Goal: Navigation & Orientation: Find specific page/section

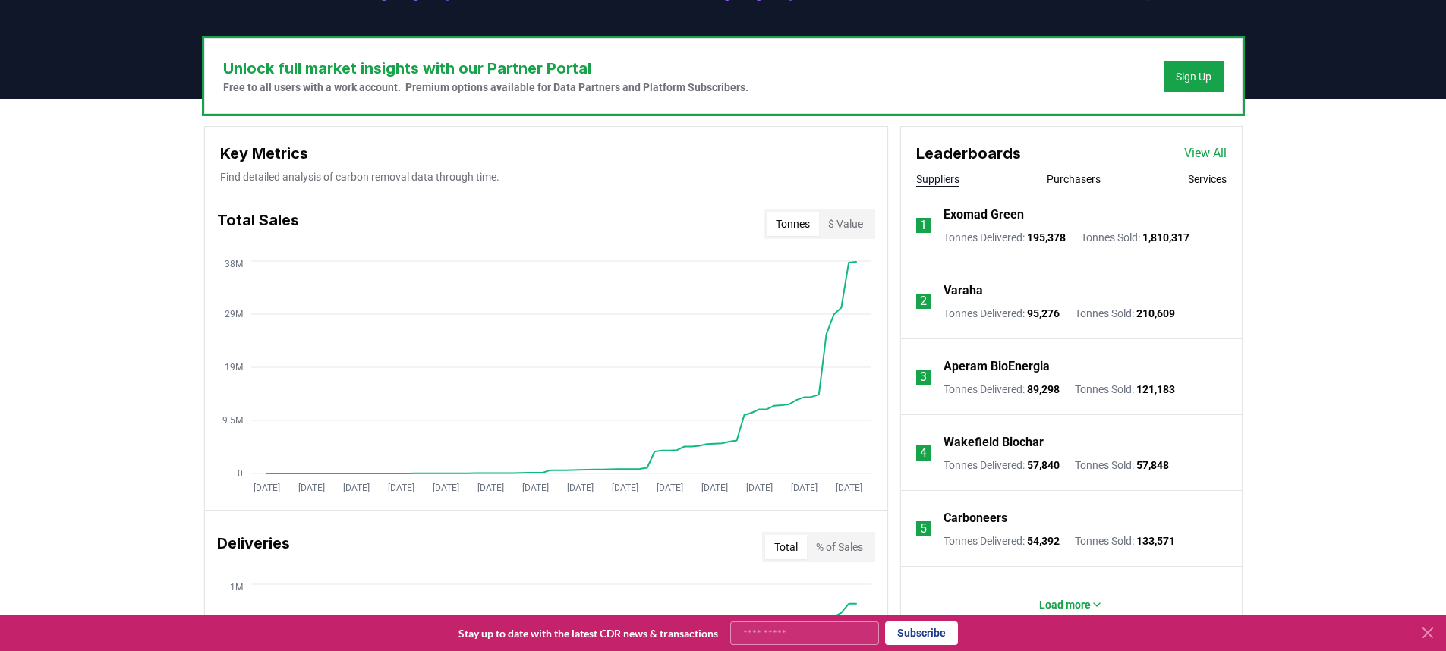
scroll to position [502, 0]
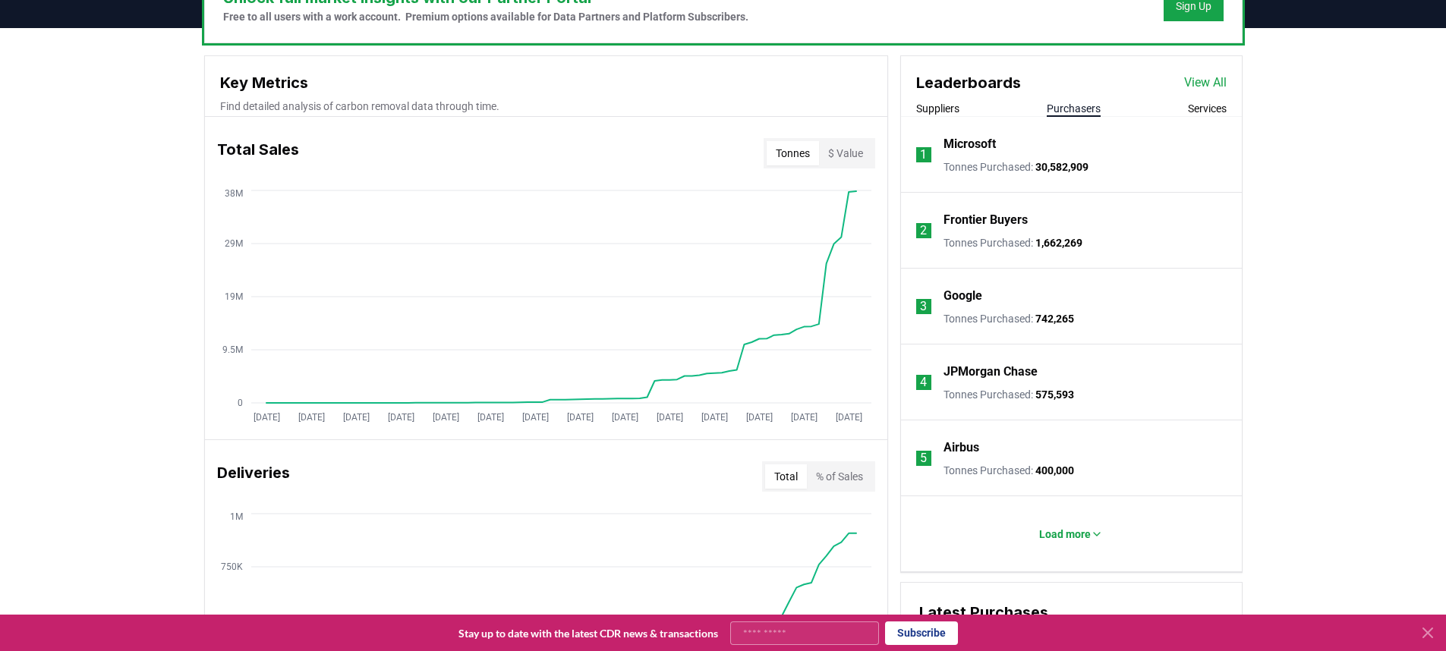
click at [1070, 114] on button "Purchasers" at bounding box center [1074, 108] width 54 height 15
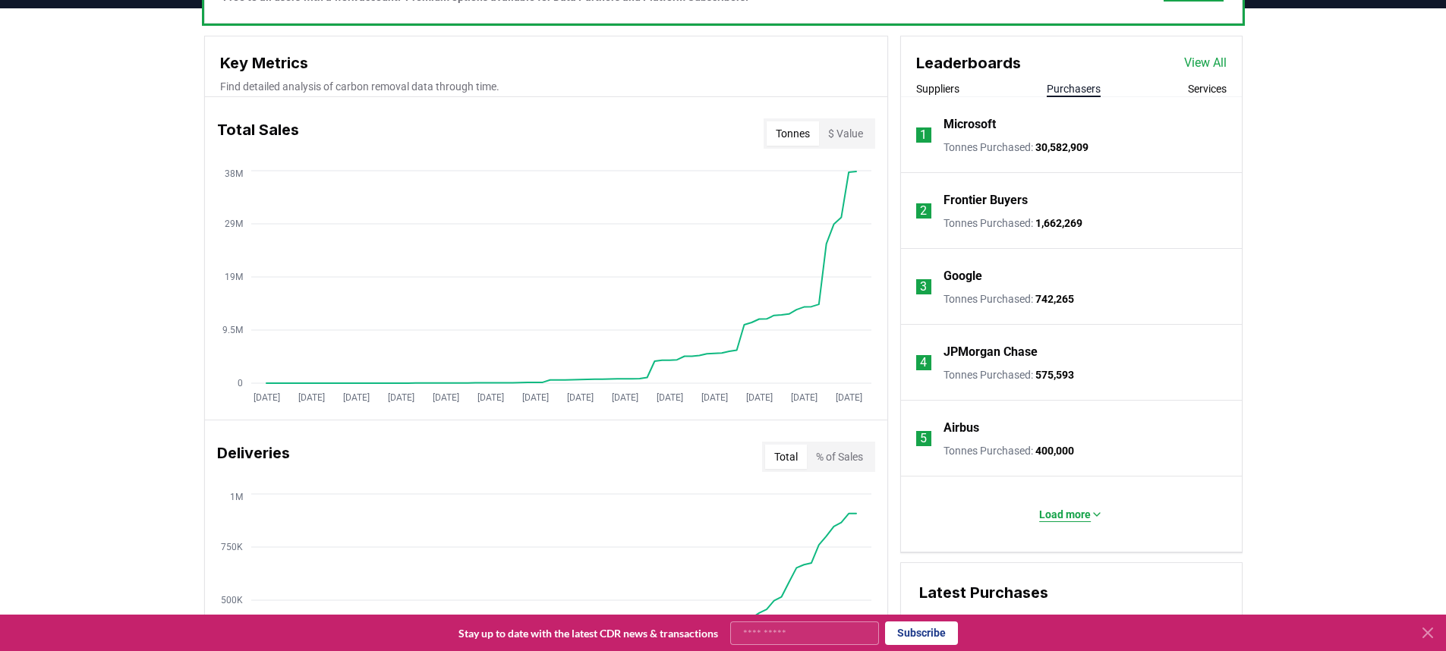
click at [1058, 518] on p "Load more" at bounding box center [1065, 514] width 52 height 15
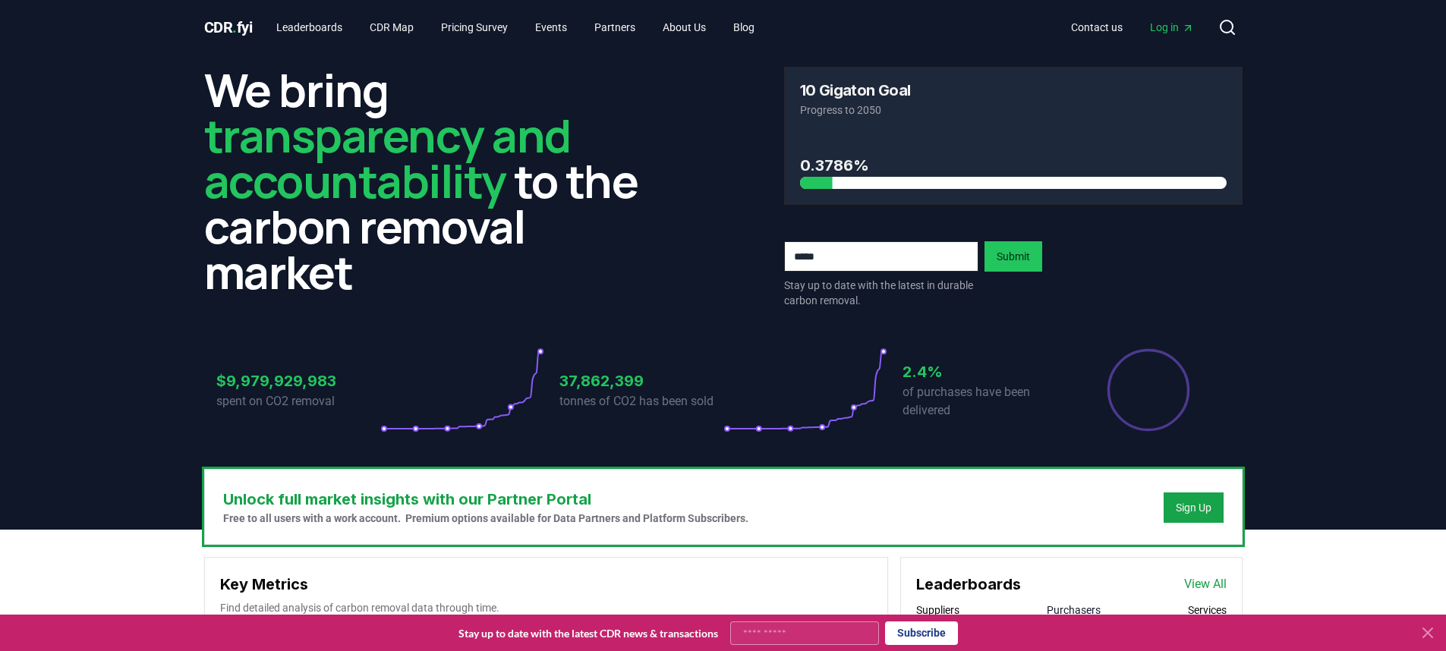
scroll to position [239, 0]
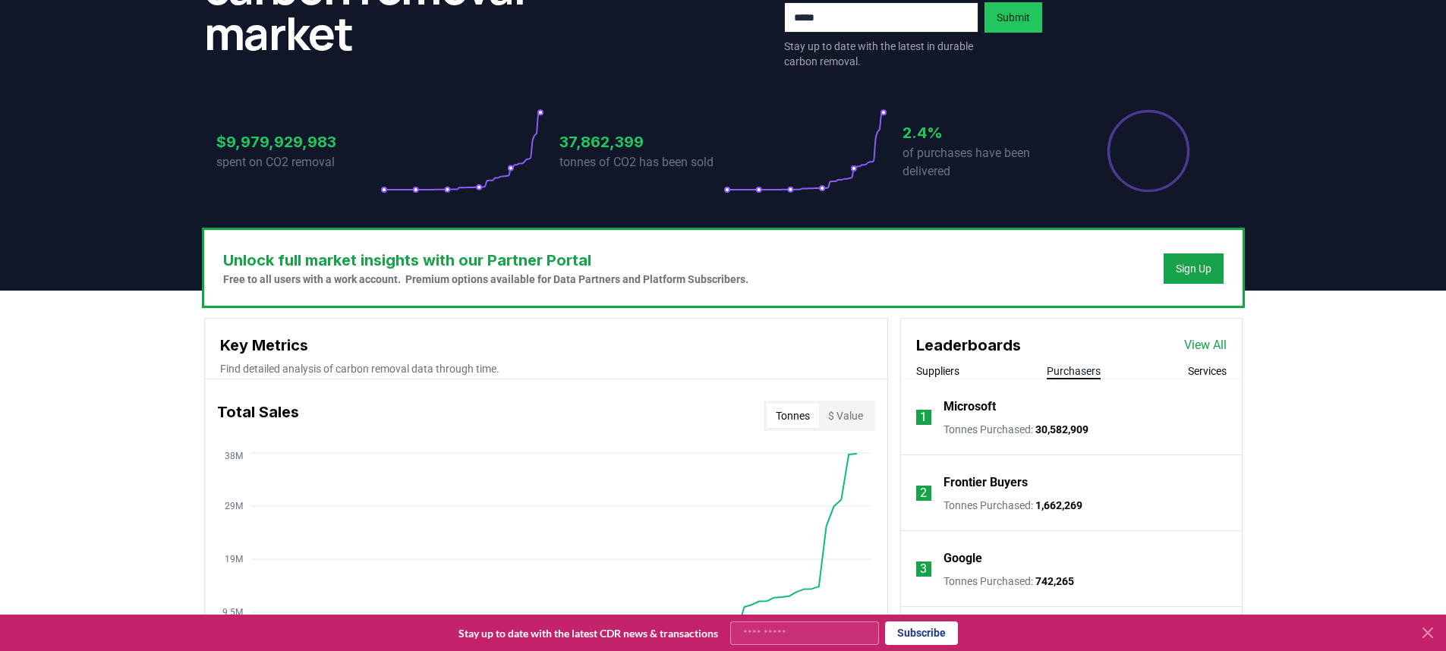
click at [1208, 375] on button "Services" at bounding box center [1207, 371] width 39 height 15
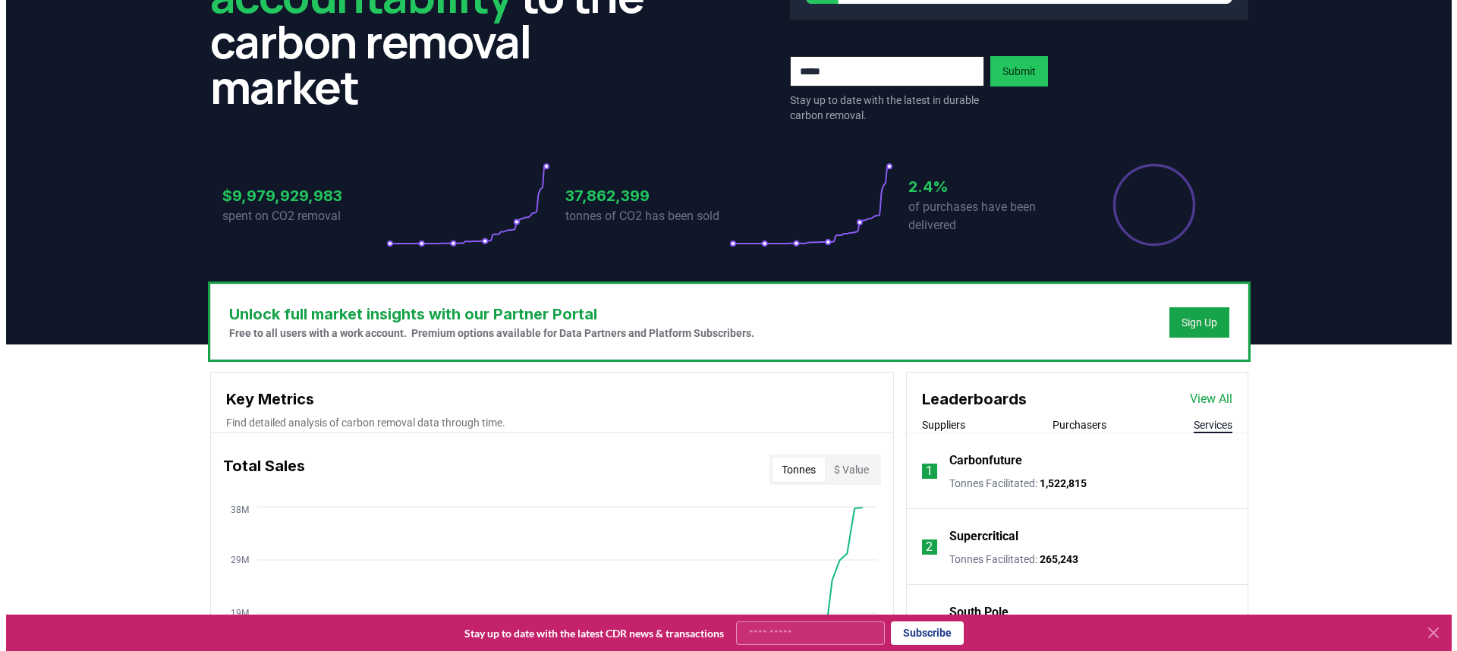
scroll to position [0, 0]
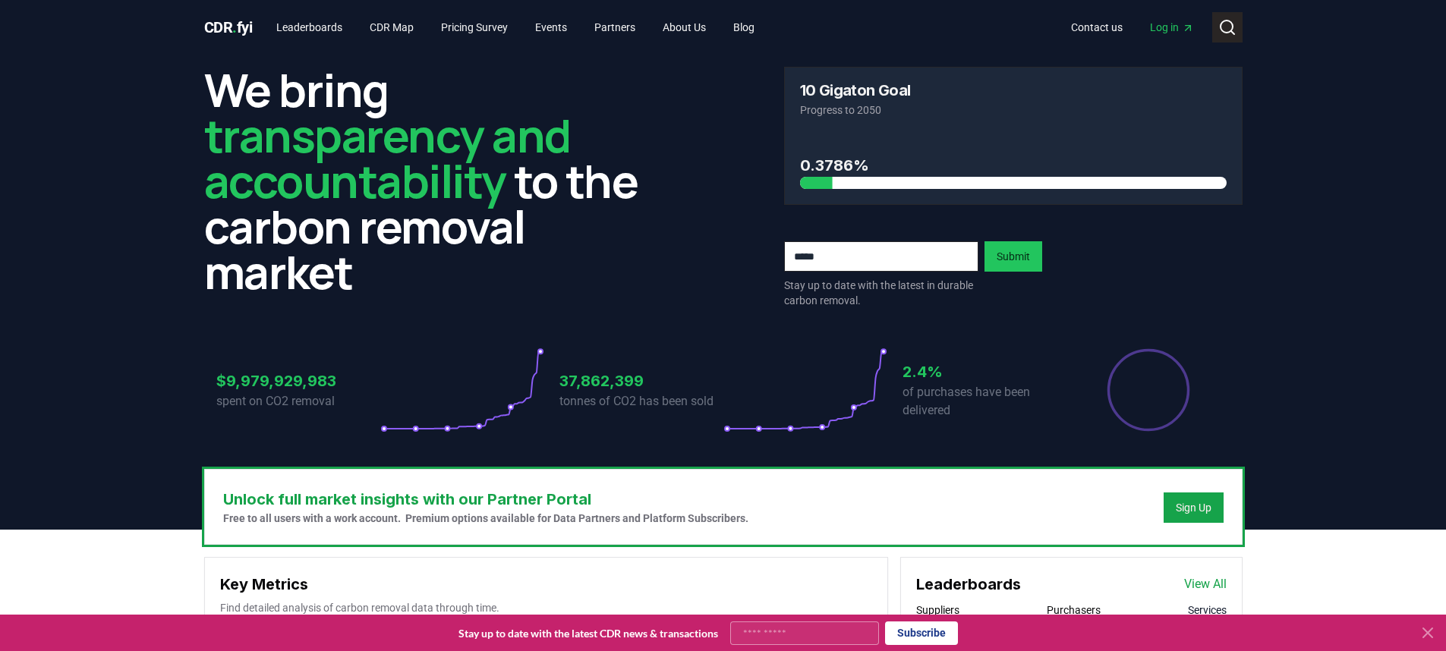
click at [1234, 30] on icon at bounding box center [1227, 27] width 18 height 18
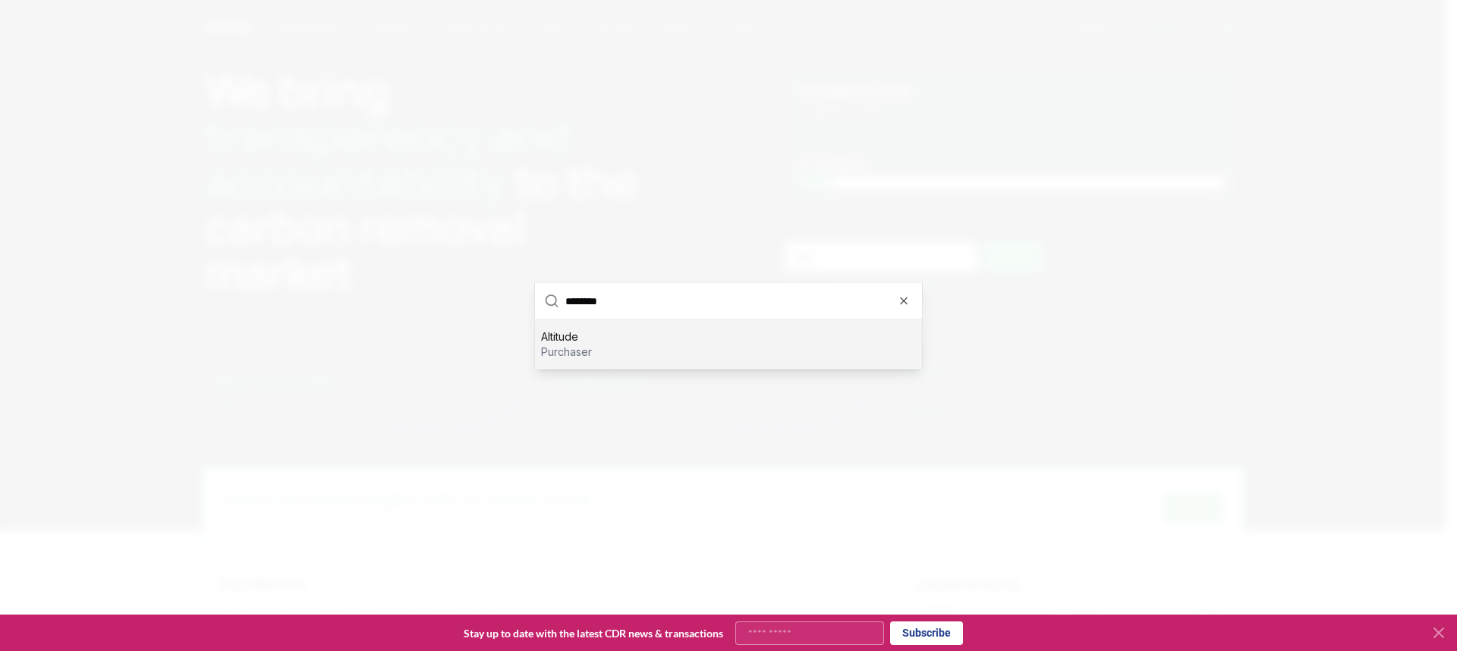
type input "********"
click at [569, 352] on p "purchaser" at bounding box center [566, 352] width 51 height 15
